Goal: Information Seeking & Learning: Learn about a topic

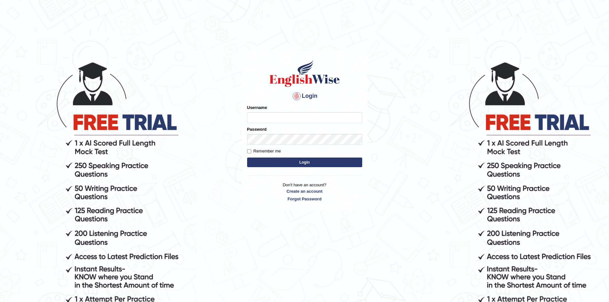
click at [325, 114] on input "Username" at bounding box center [304, 117] width 115 height 11
type input "Levidapz_123"
click at [247, 158] on button "Login" at bounding box center [304, 163] width 115 height 10
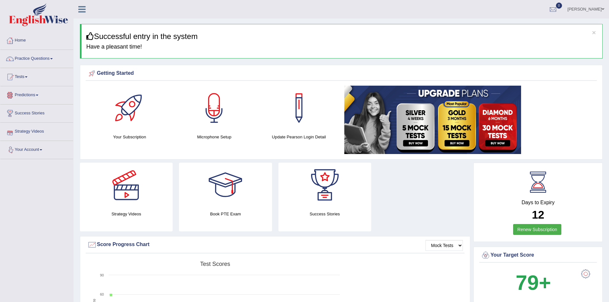
click at [36, 149] on link "Your Account" at bounding box center [36, 149] width 73 height 16
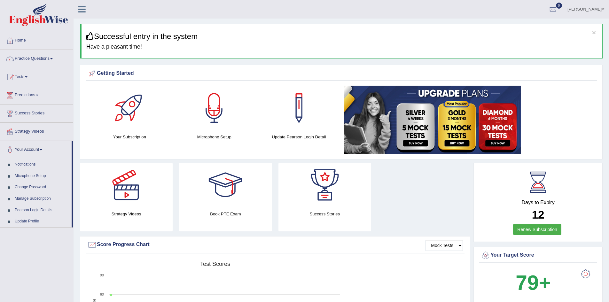
click at [36, 149] on link "Your Account" at bounding box center [35, 149] width 71 height 16
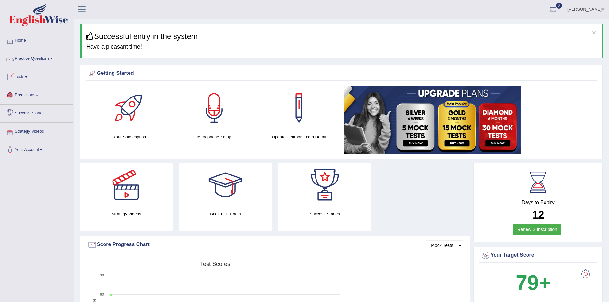
click at [36, 96] on link "Predictions" at bounding box center [36, 94] width 73 height 16
click at [37, 112] on link "Latest Predictions" at bounding box center [42, 110] width 60 height 12
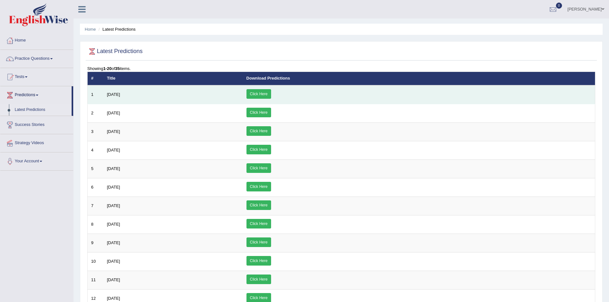
click at [271, 94] on link "Click Here" at bounding box center [259, 94] width 25 height 10
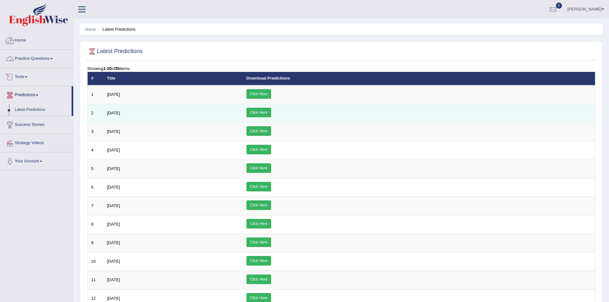
click at [271, 114] on link "Click Here" at bounding box center [259, 113] width 25 height 10
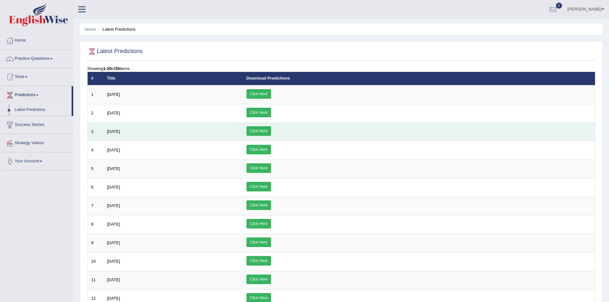
click at [271, 132] on link "Click Here" at bounding box center [259, 131] width 25 height 10
